Goal: Share content

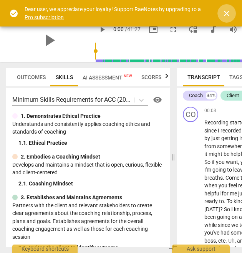
click at [231, 14] on span "close" at bounding box center [226, 13] width 9 height 9
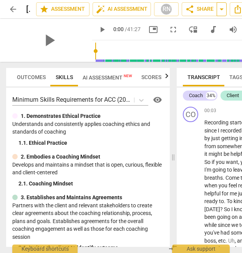
click at [219, 11] on span "arrow_drop_down" at bounding box center [221, 9] width 9 height 9
click at [186, 36] on span "Shared with 1 user" at bounding box center [191, 38] width 40 height 7
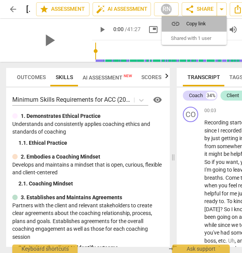
click at [186, 22] on span "Copy link" at bounding box center [198, 23] width 25 height 7
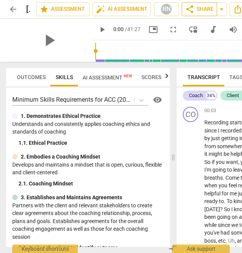
click at [201, 7] on span "share Share" at bounding box center [199, 9] width 28 height 9
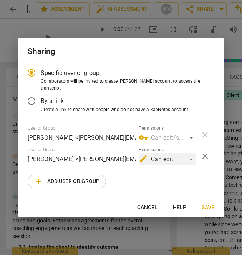
click at [191, 157] on div "edit Can edit" at bounding box center [166, 159] width 57 height 12
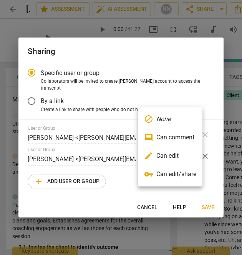
click at [181, 155] on li "edit Can edit" at bounding box center [170, 156] width 64 height 18
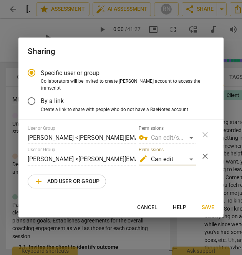
click at [206, 205] on span "Save" at bounding box center [207, 208] width 13 height 8
radio input "false"
